Goal: Task Accomplishment & Management: Use online tool/utility

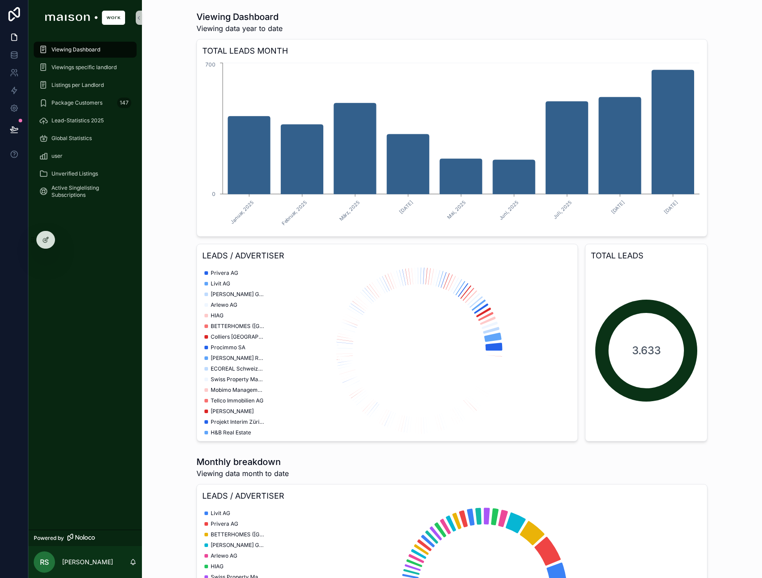
scroll to position [343, 0]
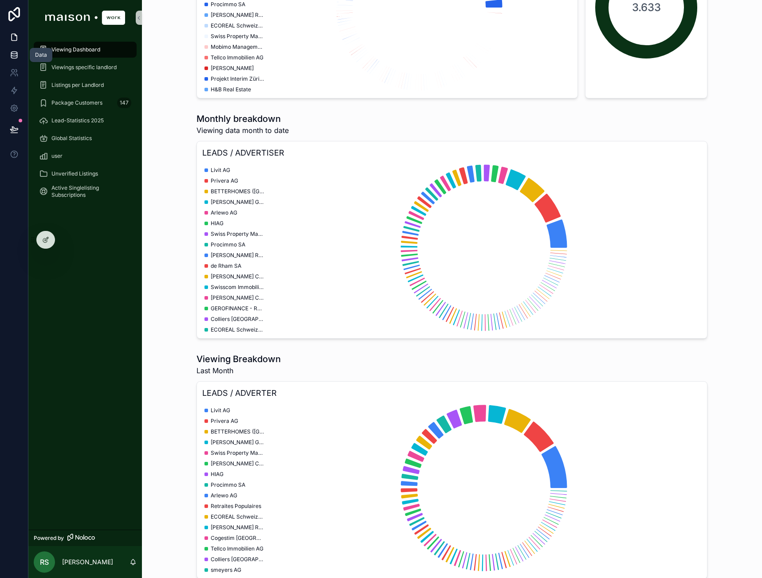
click at [17, 53] on icon at bounding box center [14, 55] width 6 height 4
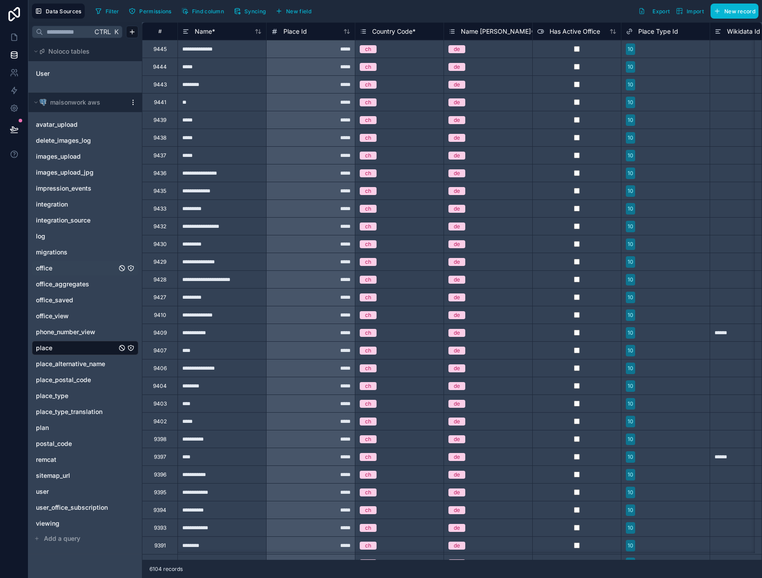
click at [57, 269] on link "office" at bounding box center [76, 268] width 81 height 9
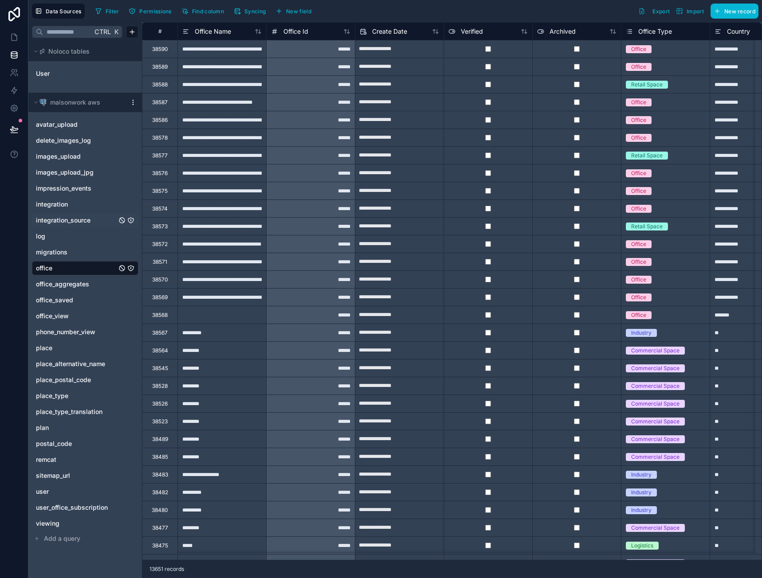
click at [82, 223] on span "integration_source" at bounding box center [63, 220] width 55 height 9
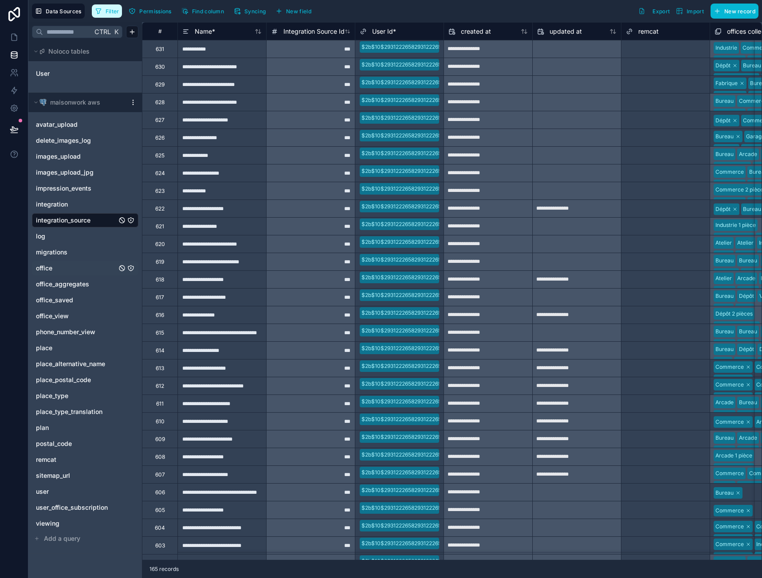
click at [117, 12] on span "Filter" at bounding box center [113, 11] width 14 height 7
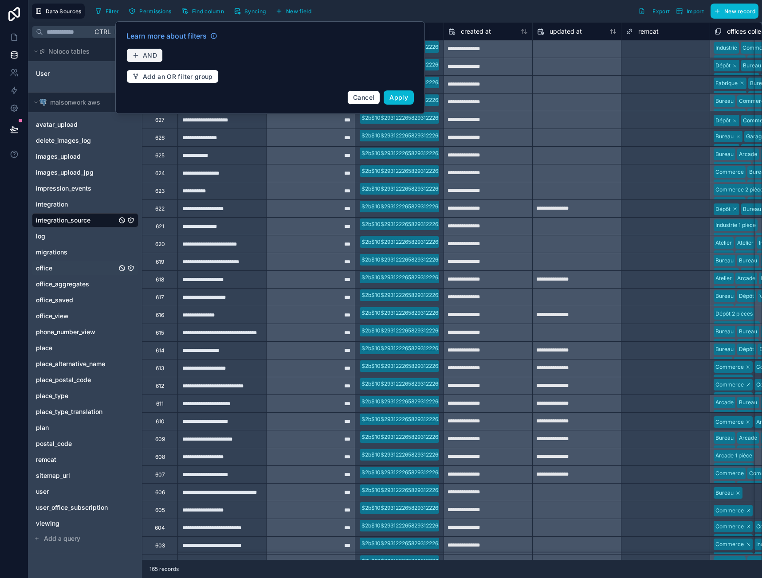
click at [149, 49] on button "AND" at bounding box center [144, 55] width 36 height 14
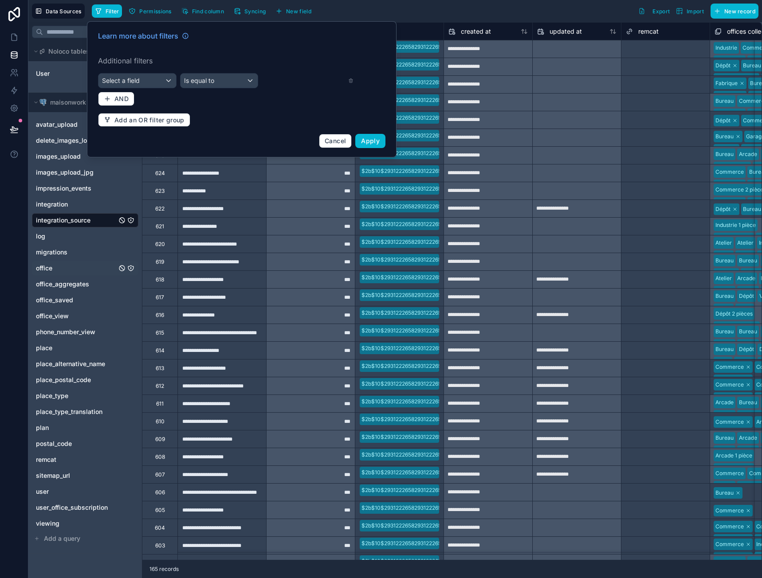
click at [153, 71] on div "Learn more about filters Additional filters Select a field Is equal to AND Add …" at bounding box center [242, 89] width 298 height 128
click at [152, 80] on div "Select a field" at bounding box center [137, 81] width 78 height 14
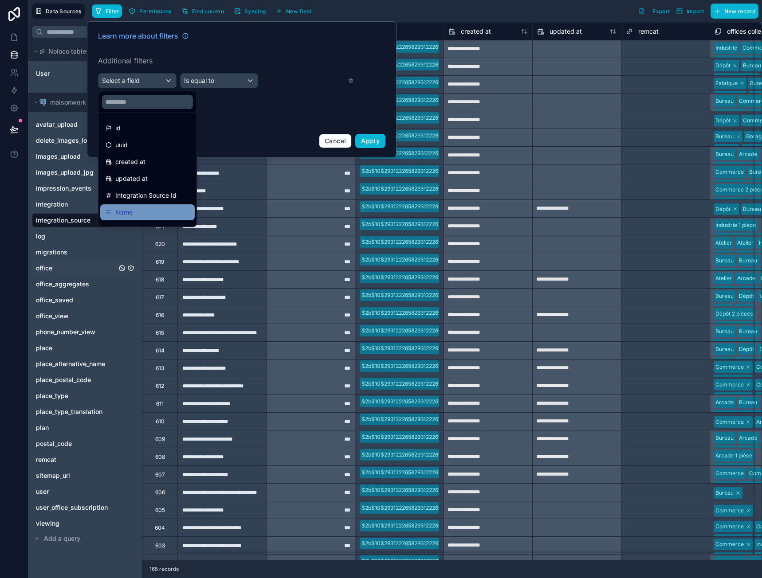
click at [144, 207] on div "Name" at bounding box center [147, 212] width 94 height 16
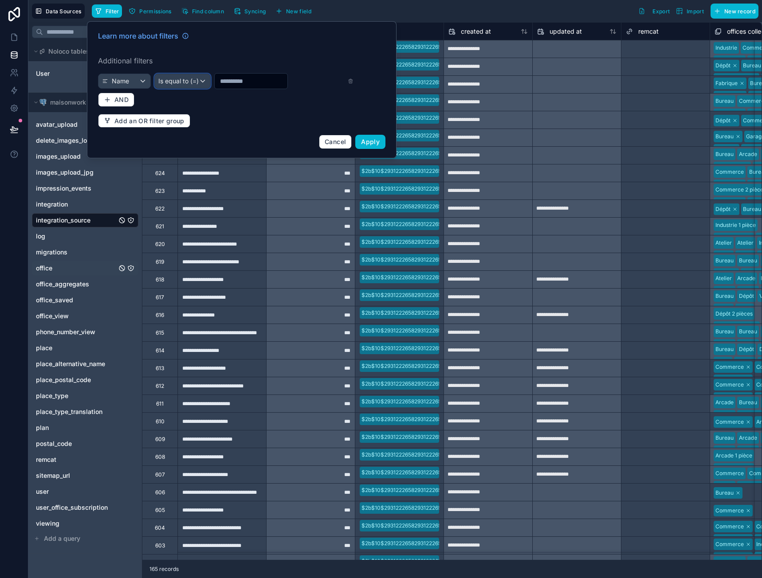
click at [190, 78] on div "Is equal to (=)" at bounding box center [182, 81] width 55 height 14
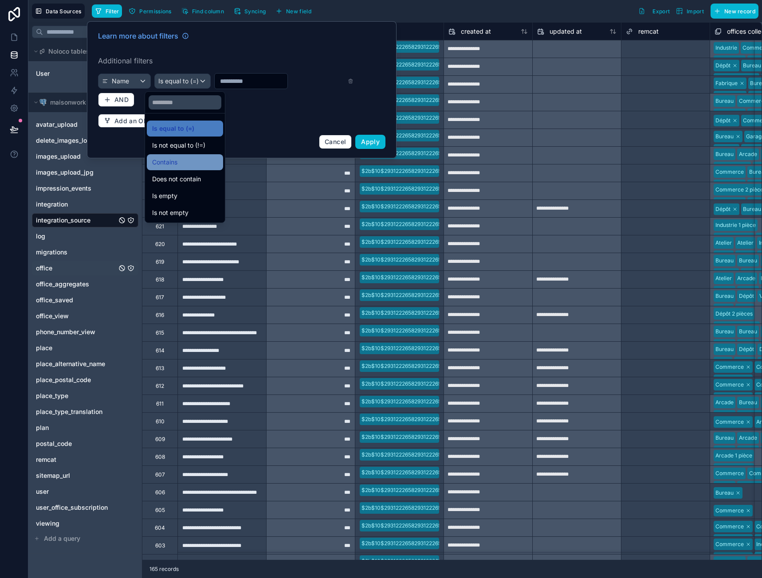
click at [181, 158] on div "Contains" at bounding box center [185, 162] width 66 height 11
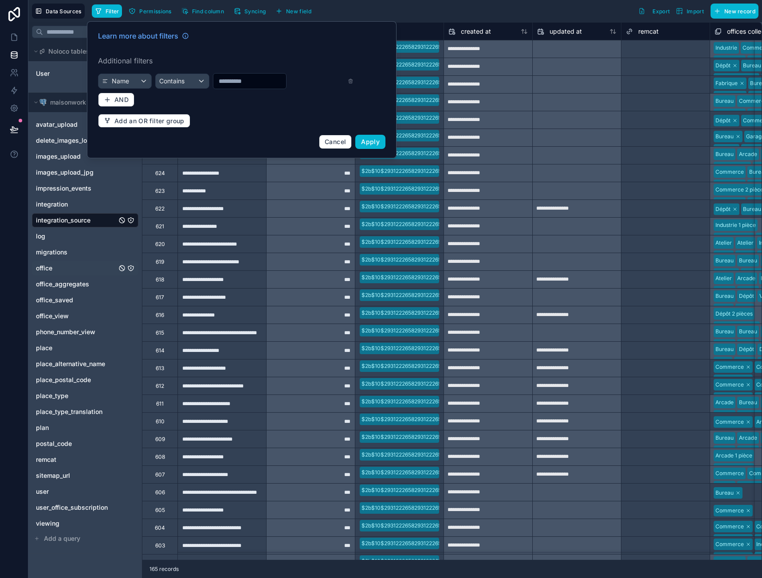
click at [228, 82] on input "text" at bounding box center [249, 81] width 73 height 12
type input "********"
click at [373, 146] on button "Apply" at bounding box center [370, 142] width 30 height 14
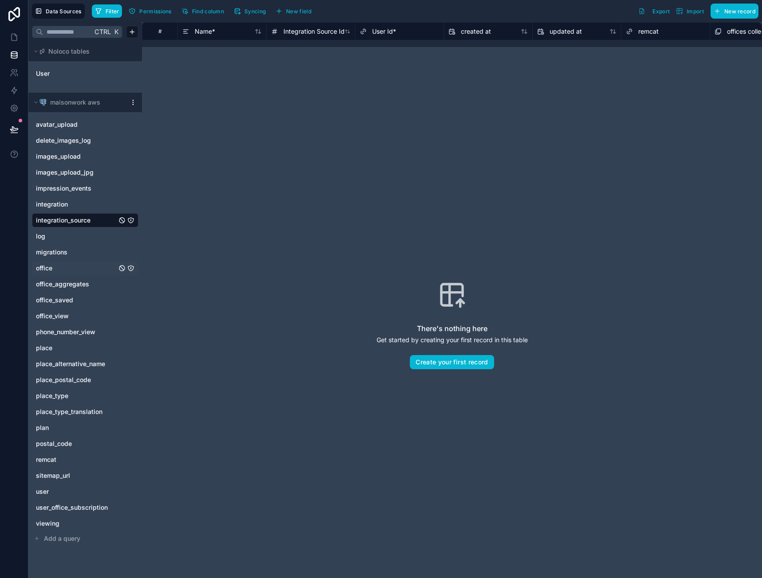
click at [51, 269] on span "office" at bounding box center [44, 268] width 16 height 9
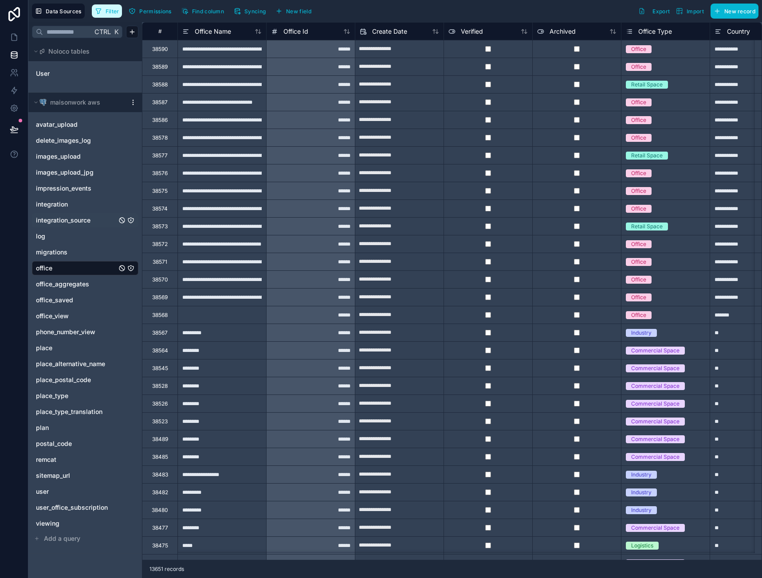
click at [116, 11] on span "Filter" at bounding box center [113, 11] width 14 height 7
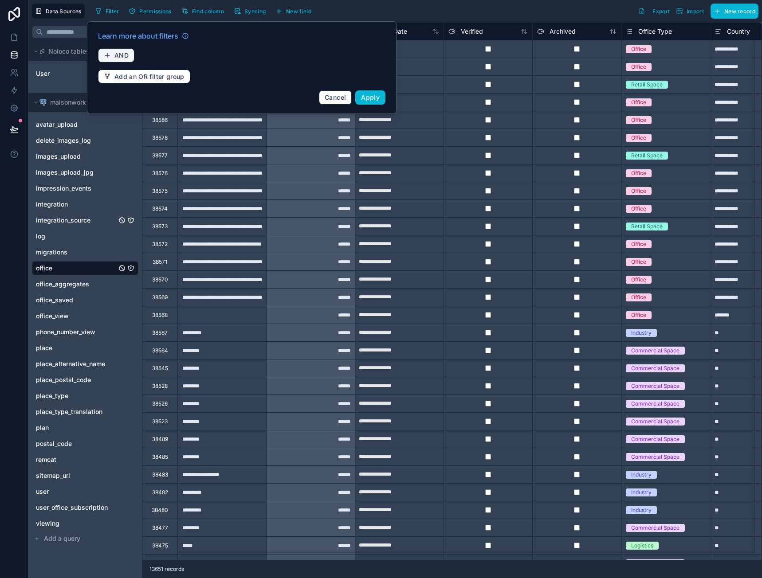
click at [117, 53] on span "AND" at bounding box center [121, 55] width 14 height 8
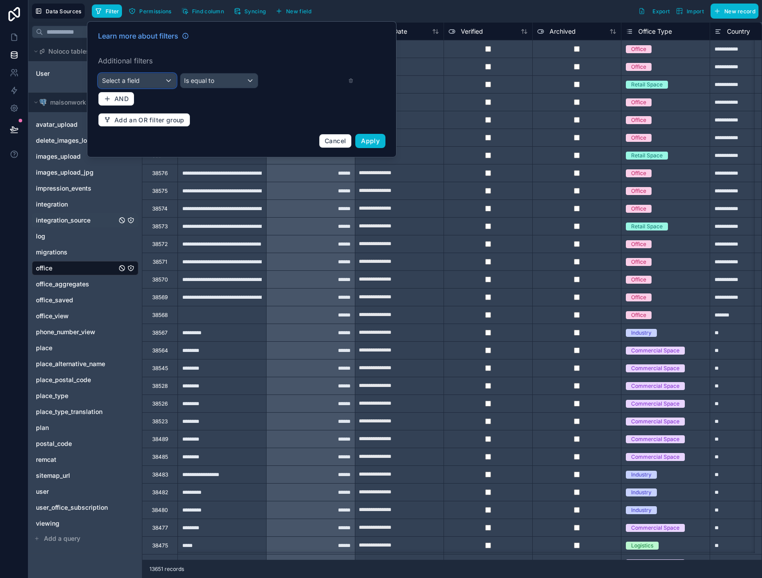
click at [137, 80] on span "Select a field" at bounding box center [121, 81] width 38 height 8
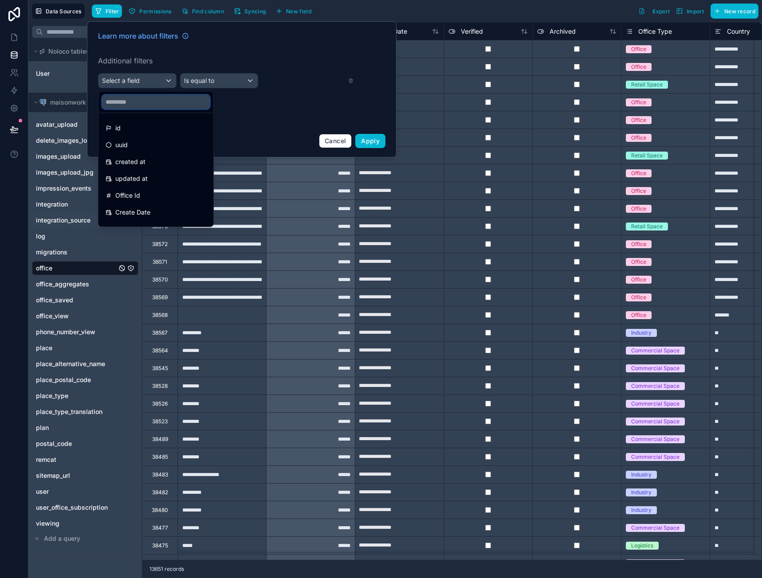
click at [143, 95] on input "text" at bounding box center [156, 102] width 108 height 14
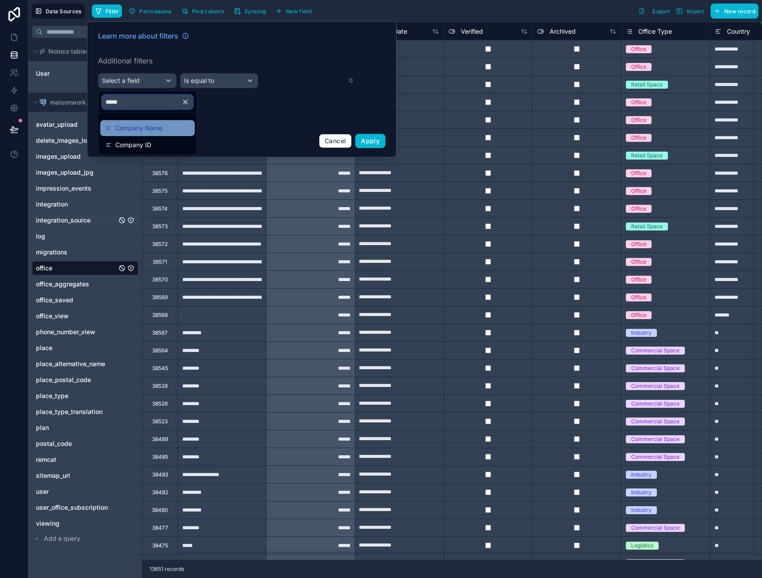
type input "*****"
click at [153, 123] on span "Company Name" at bounding box center [138, 128] width 47 height 11
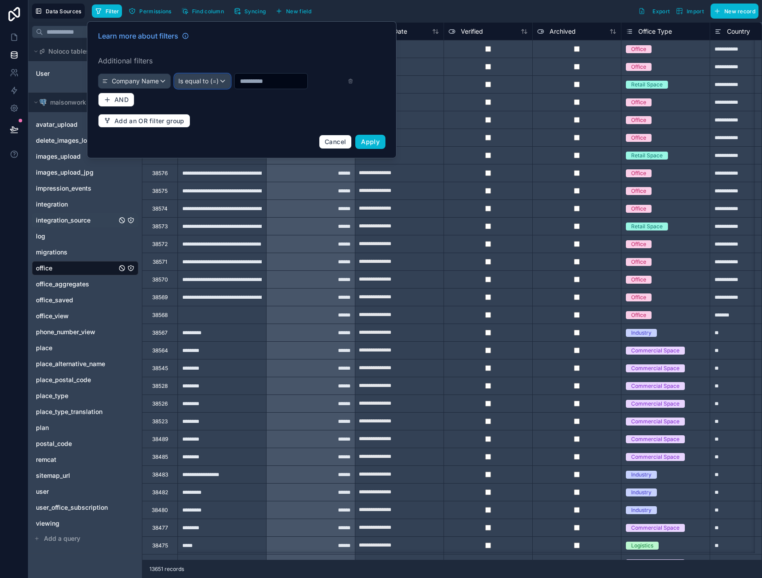
click at [194, 82] on span "Is equal to (=)" at bounding box center [198, 81] width 40 height 9
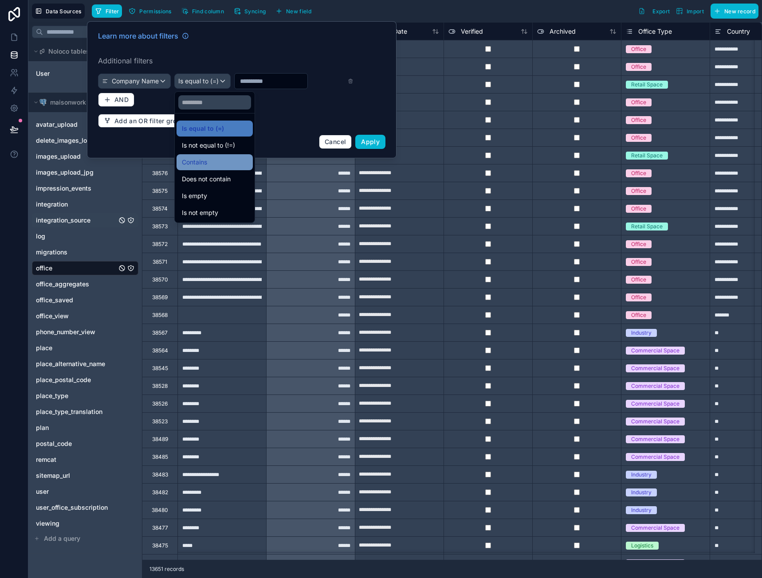
click at [209, 165] on div "Contains" at bounding box center [215, 162] width 66 height 11
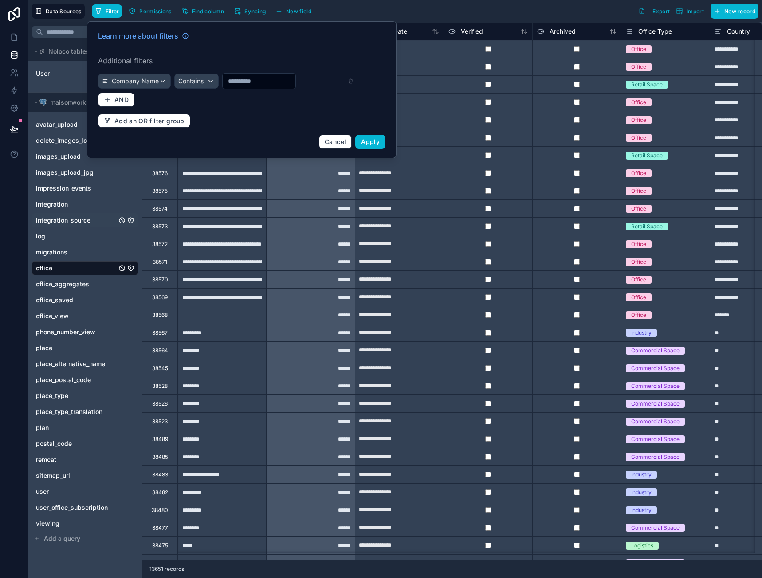
click at [264, 84] on input "text" at bounding box center [259, 81] width 73 height 12
type input "********"
click at [370, 142] on span "Apply" at bounding box center [370, 142] width 19 height 8
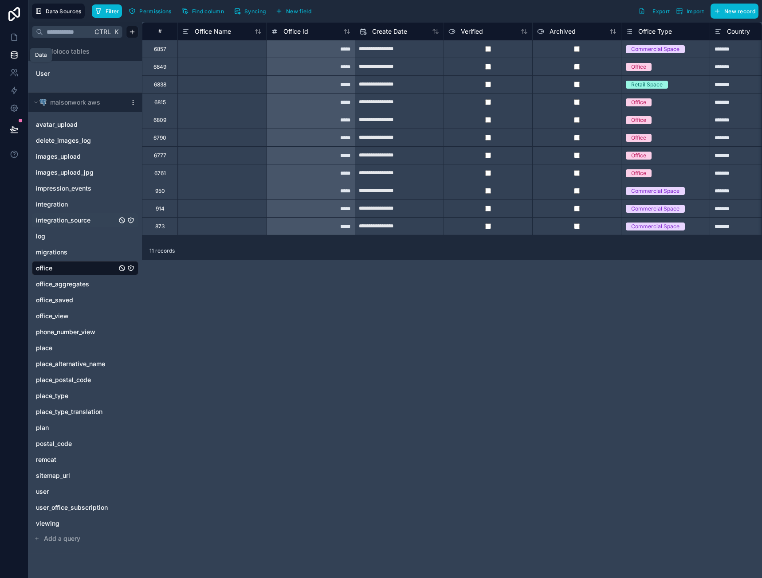
click at [16, 54] on icon at bounding box center [14, 55] width 9 height 9
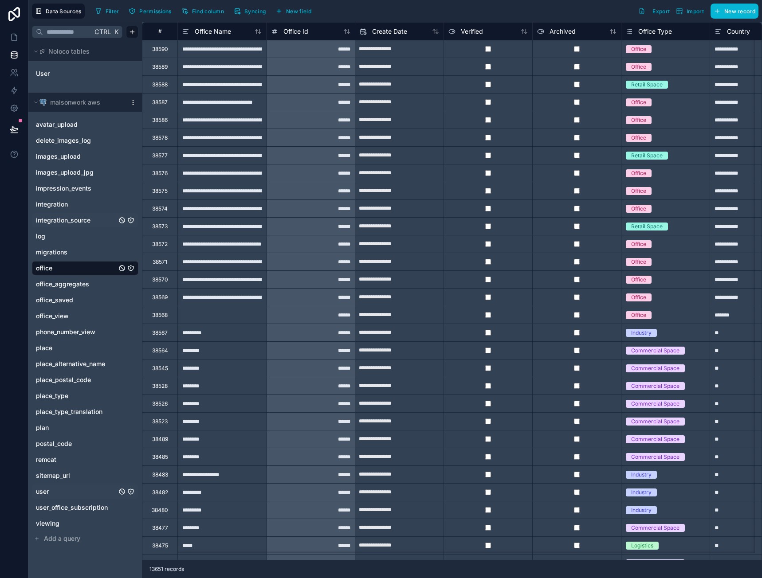
click at [59, 487] on link "user" at bounding box center [76, 491] width 81 height 9
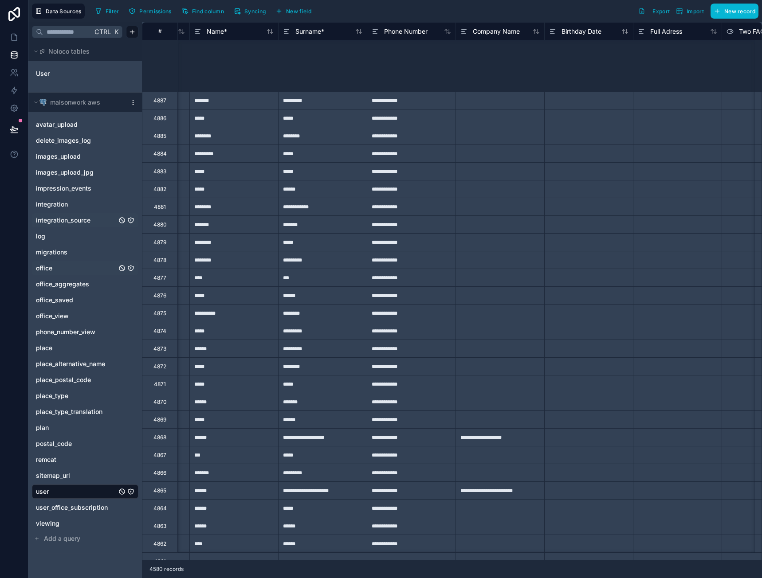
scroll to position [222, 254]
